Goal: Navigation & Orientation: Find specific page/section

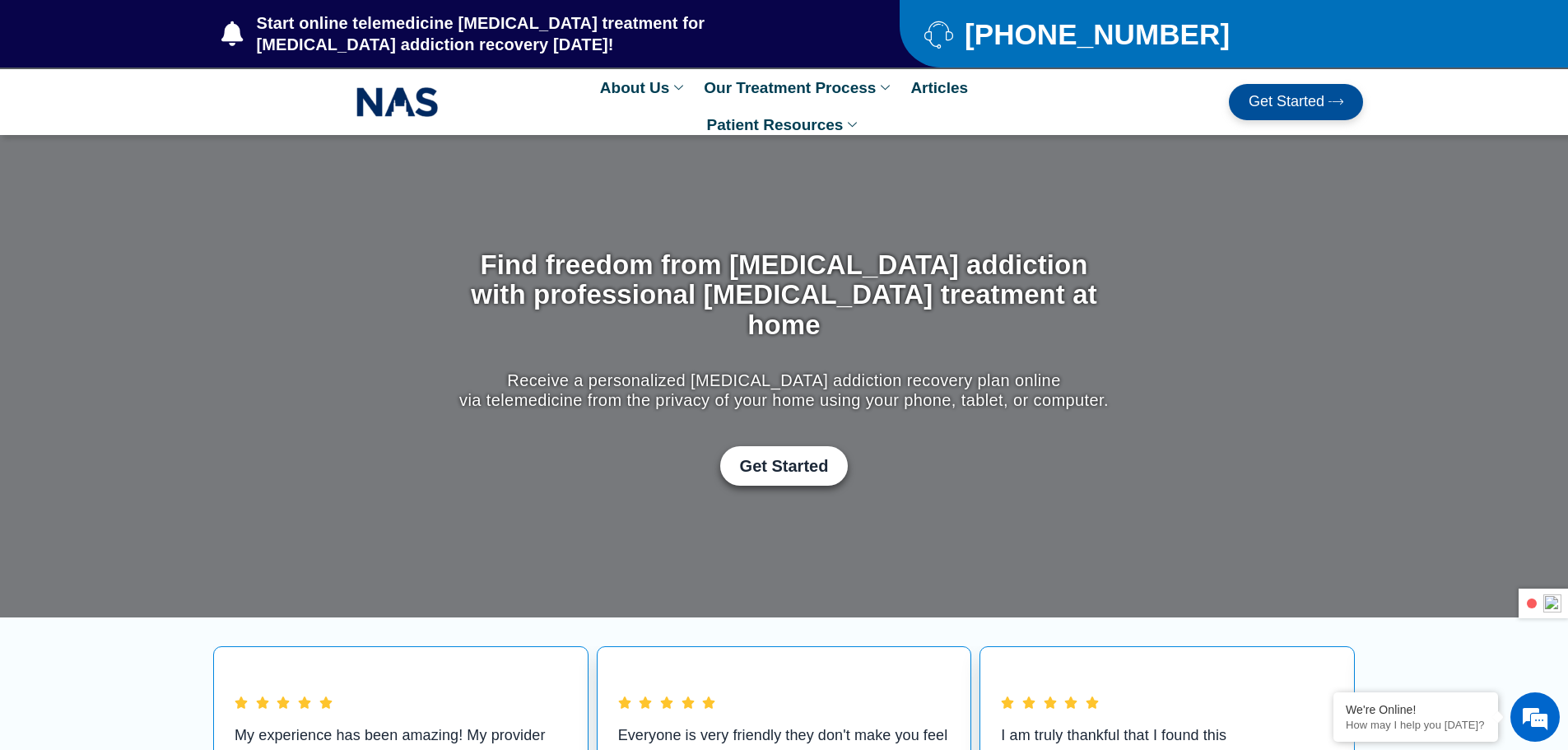
click at [1290, 107] on span "Get Started" at bounding box center [1287, 102] width 76 height 16
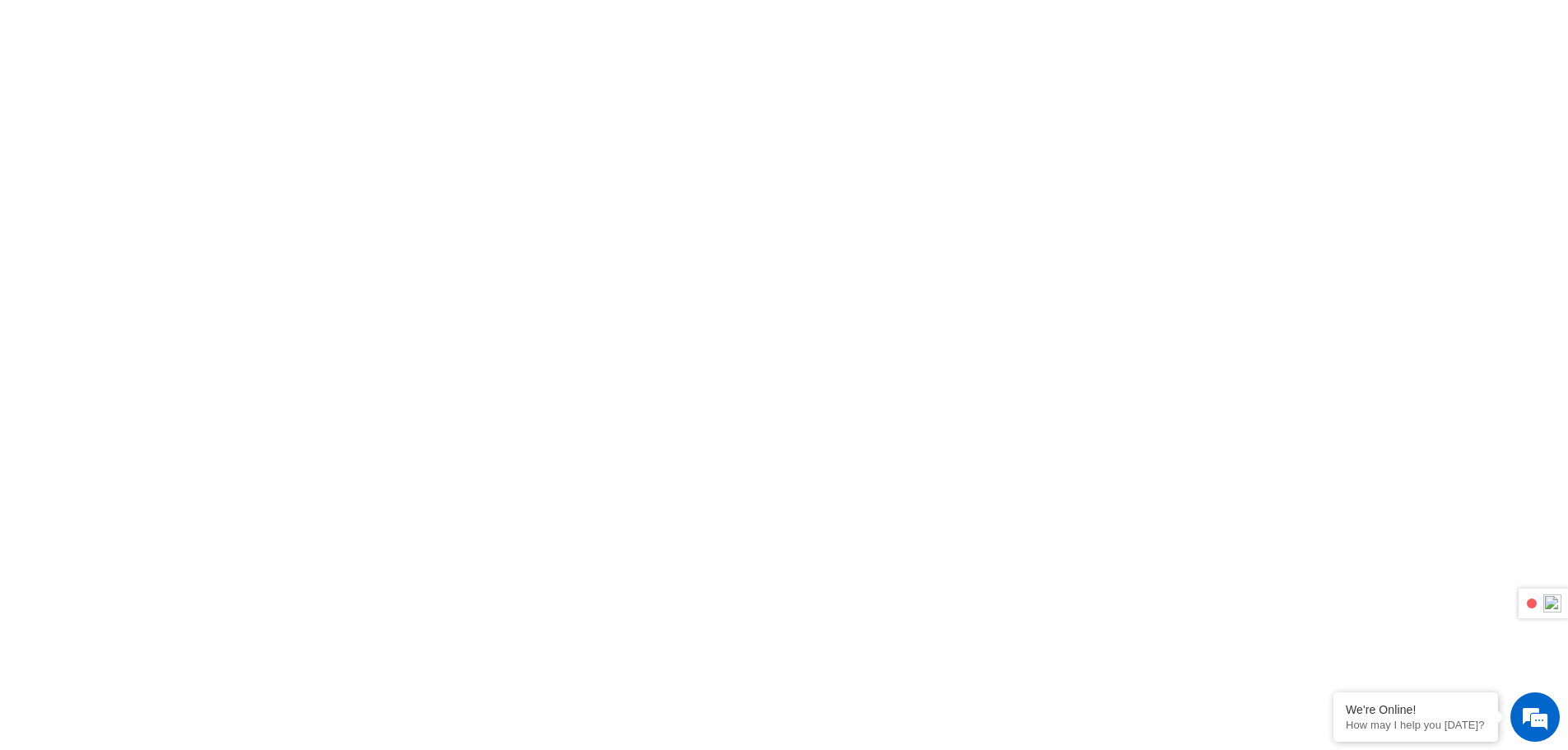
scroll to position [740, 0]
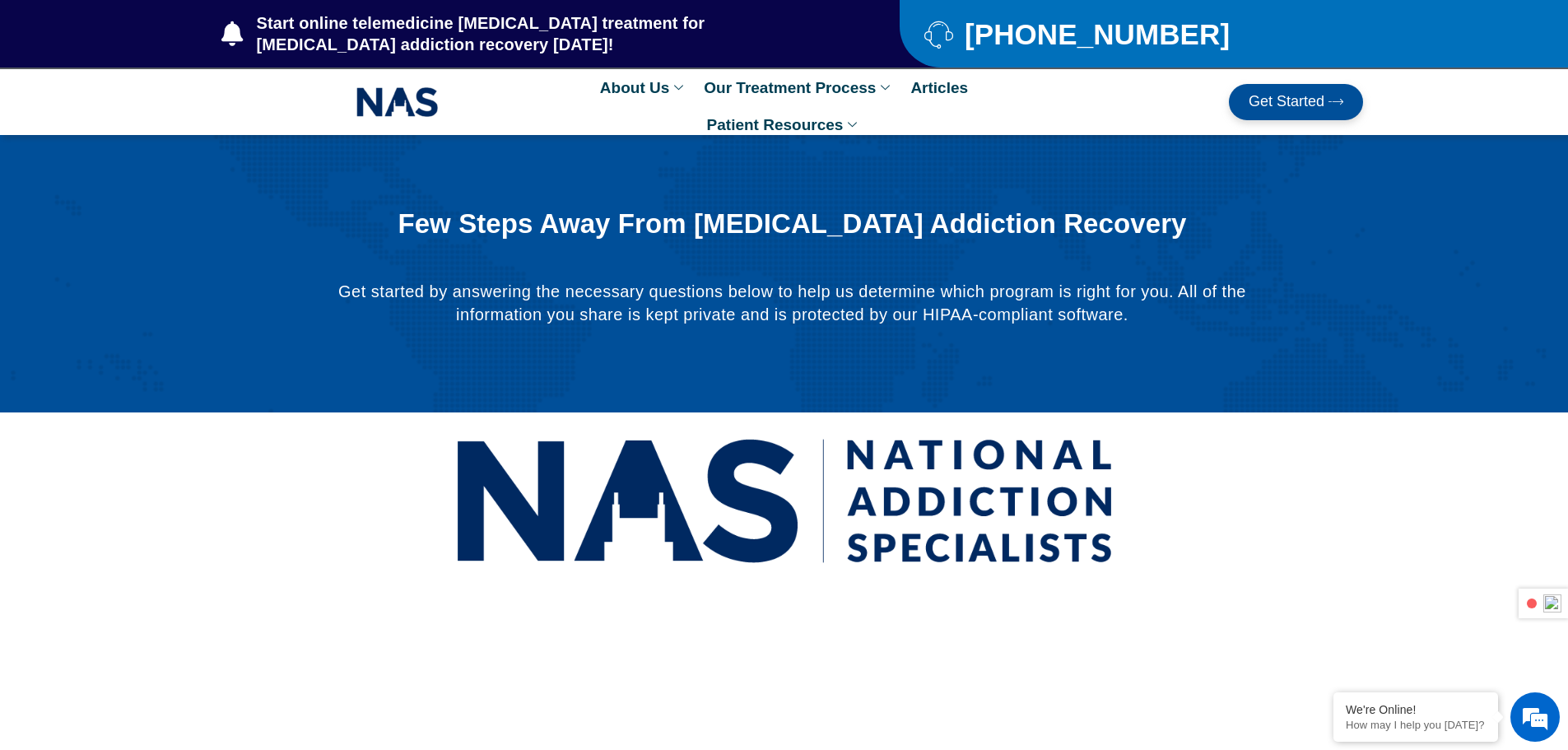
click at [1280, 108] on span "Get Started" at bounding box center [1287, 102] width 76 height 16
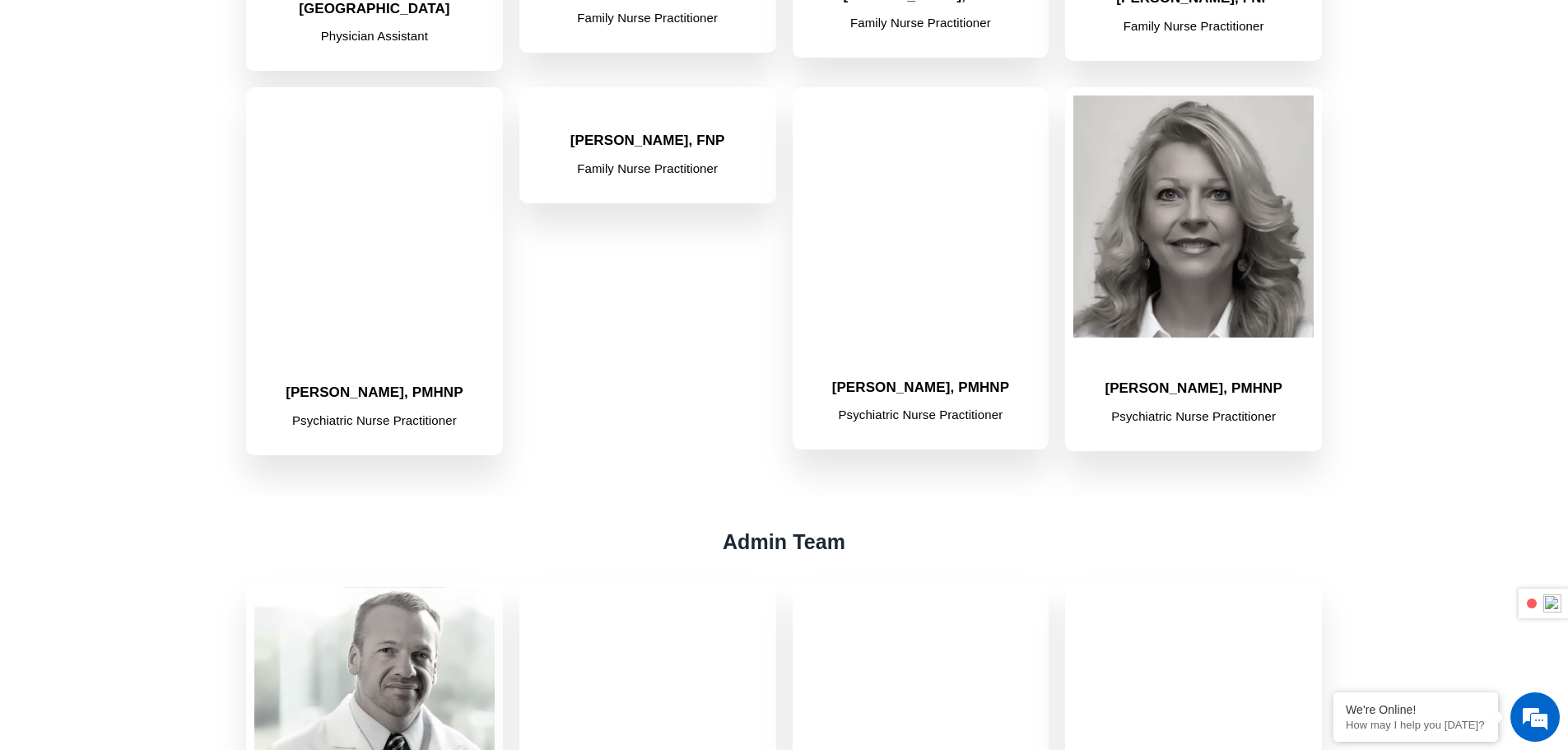
scroll to position [905, 0]
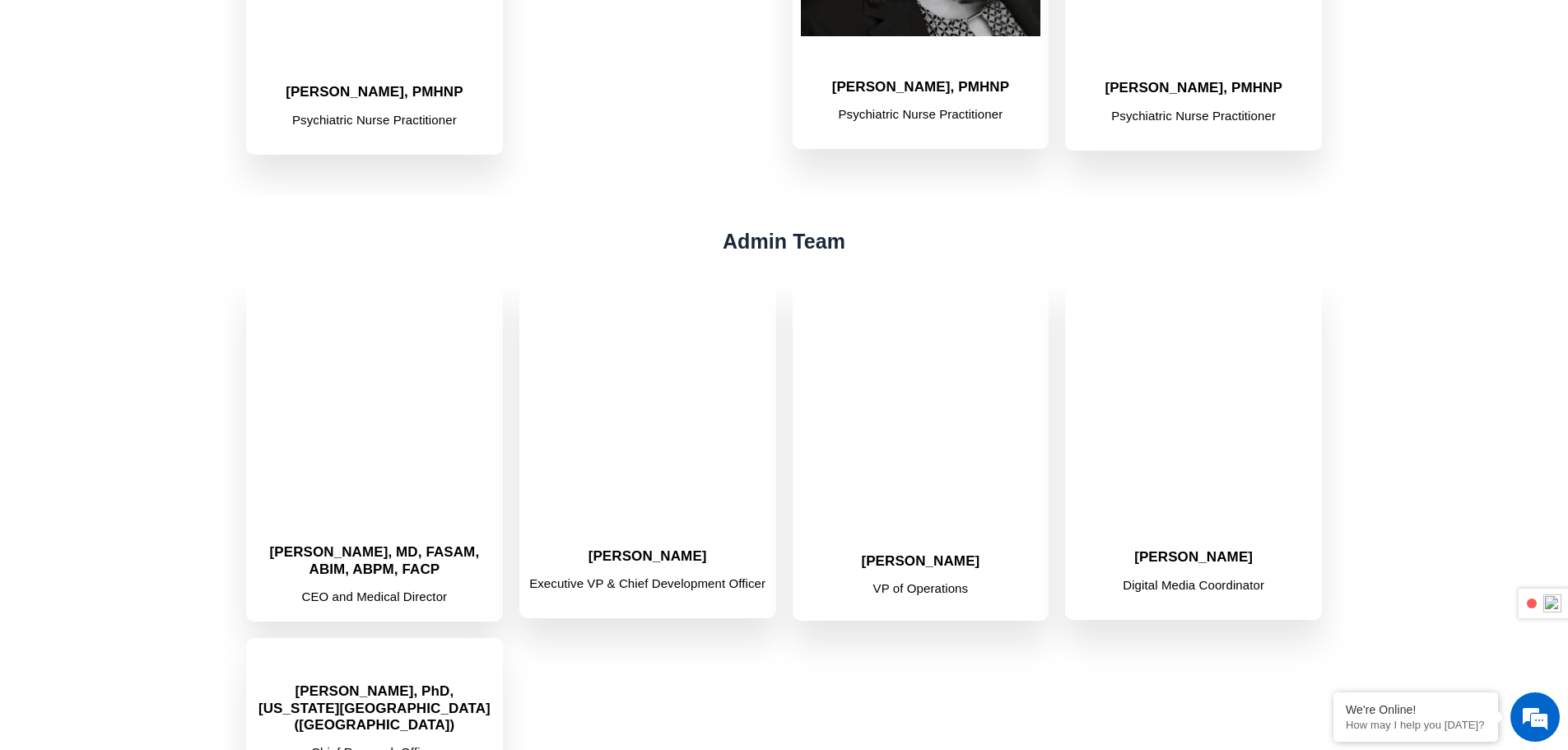
scroll to position [740, 0]
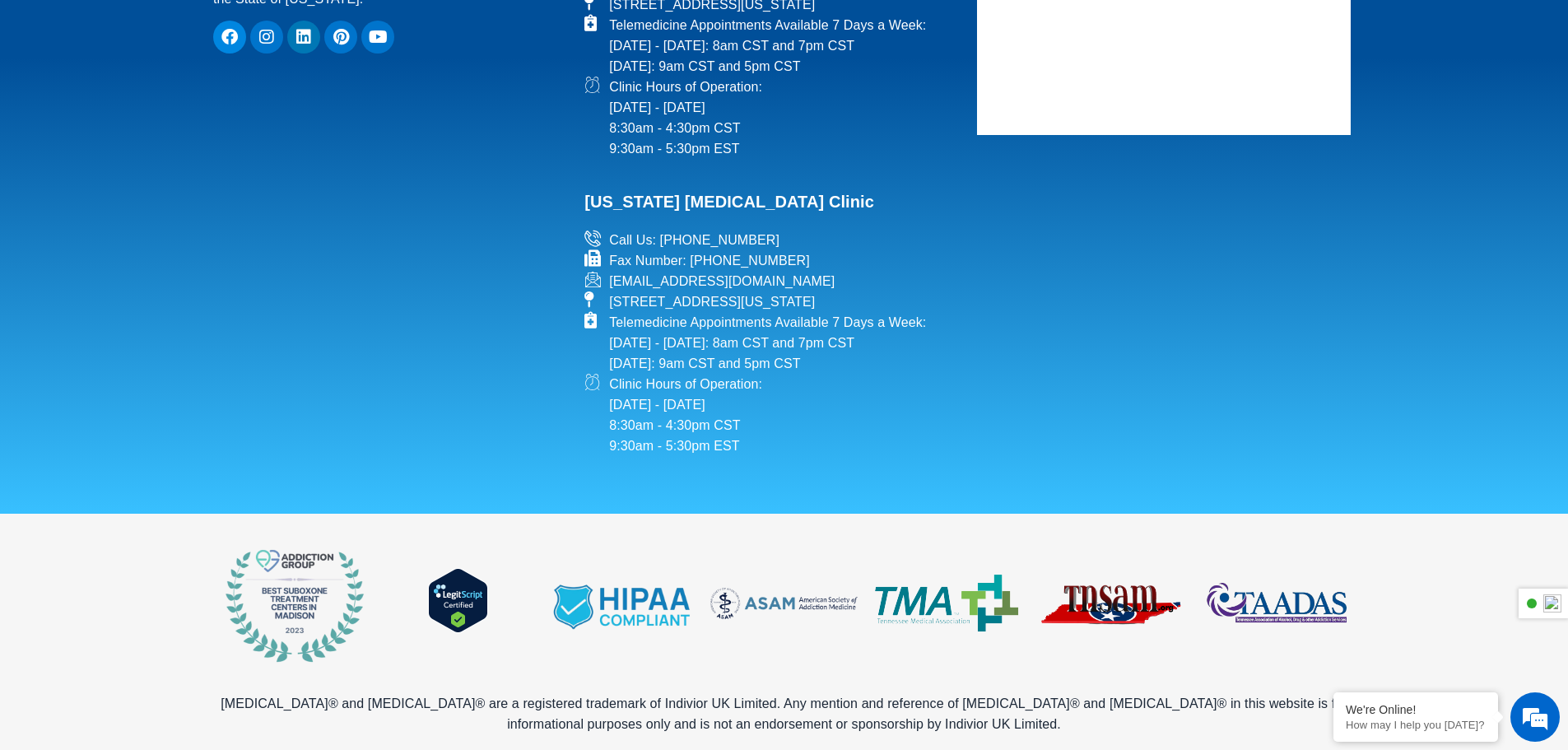
scroll to position [4110, 0]
